Goal: Transaction & Acquisition: Purchase product/service

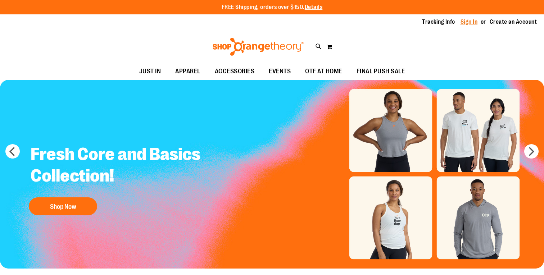
click at [470, 22] on link "Sign In" at bounding box center [468, 22] width 17 height 8
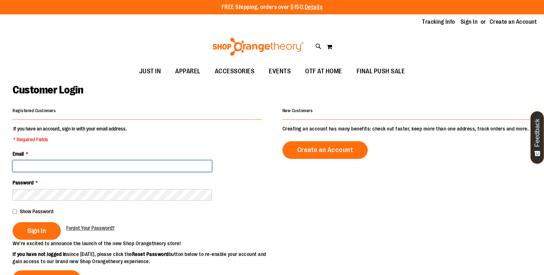
type input "**********"
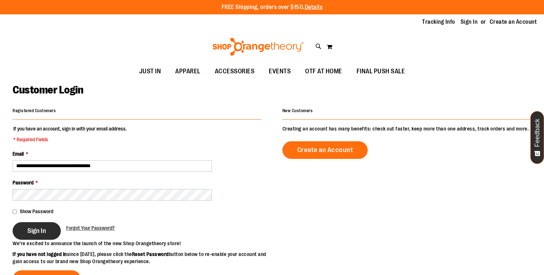
click at [44, 225] on button "Sign In" at bounding box center [37, 231] width 48 height 18
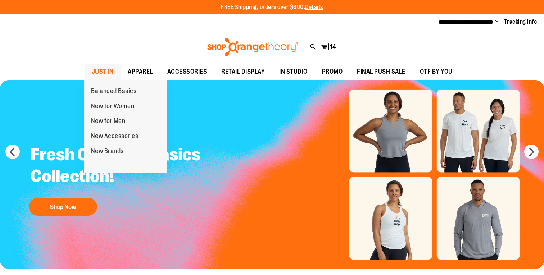
click at [99, 74] on span "JUST IN" at bounding box center [103, 72] width 22 height 16
